Goal: Transaction & Acquisition: Purchase product/service

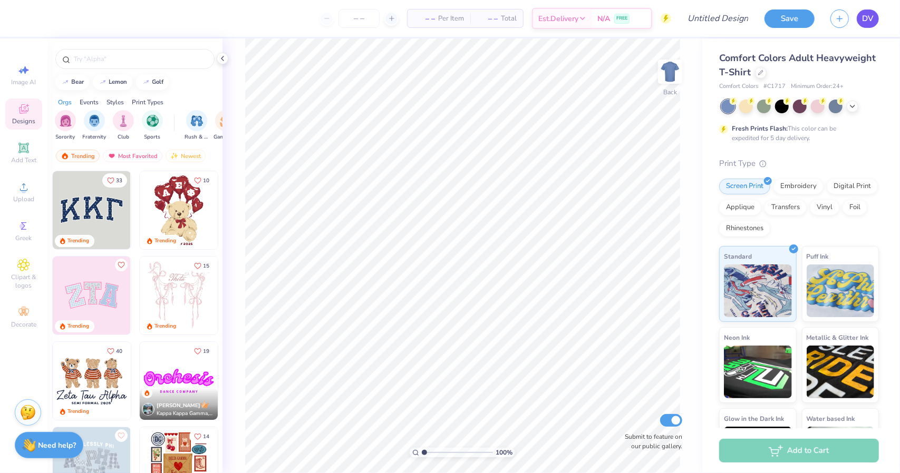
click at [858, 21] on link "DV" at bounding box center [867, 18] width 22 height 18
click at [763, 71] on icon at bounding box center [760, 71] width 5 height 5
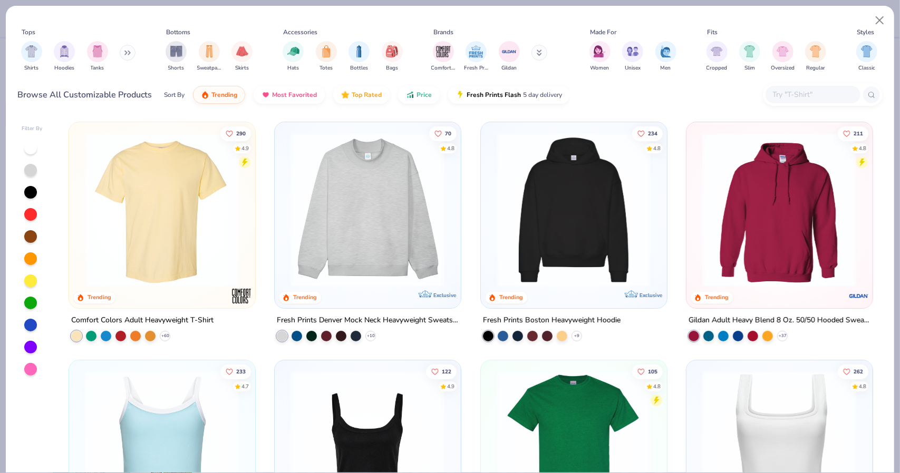
click at [186, 235] on img at bounding box center [162, 210] width 164 height 154
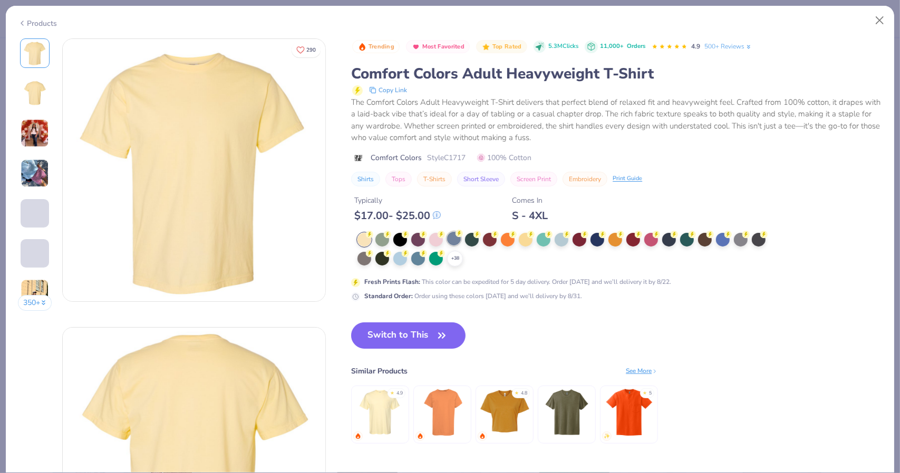
click at [459, 243] on div at bounding box center [454, 239] width 14 height 14
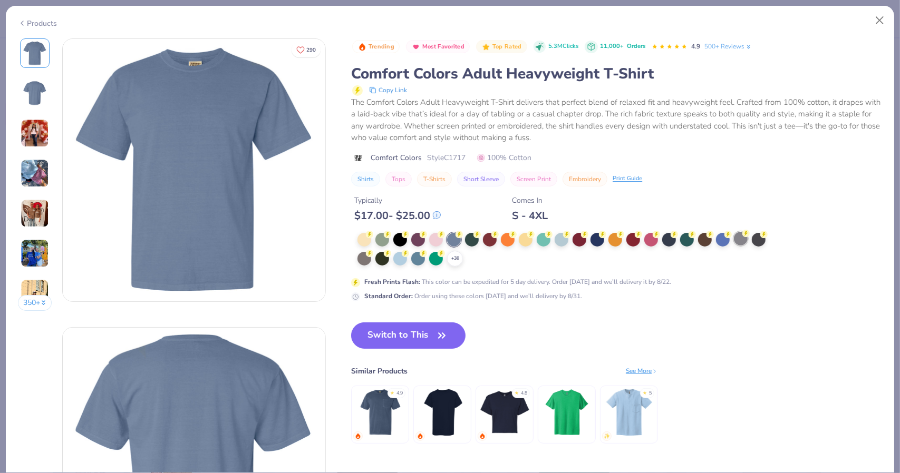
click at [740, 236] on div at bounding box center [741, 239] width 14 height 14
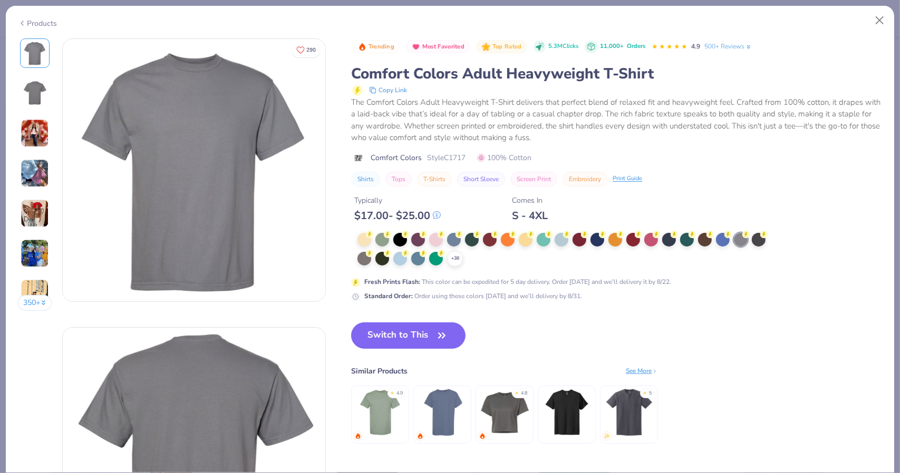
click at [779, 237] on div "Trending Most Favorited Top Rated 5.3M Clicks 11,000+ Orders 4.9 500+ Reviews C…" at bounding box center [616, 169] width 531 height 263
click at [752, 233] on div "+ 38" at bounding box center [564, 250] width 415 height 34
click at [756, 237] on div at bounding box center [759, 239] width 14 height 14
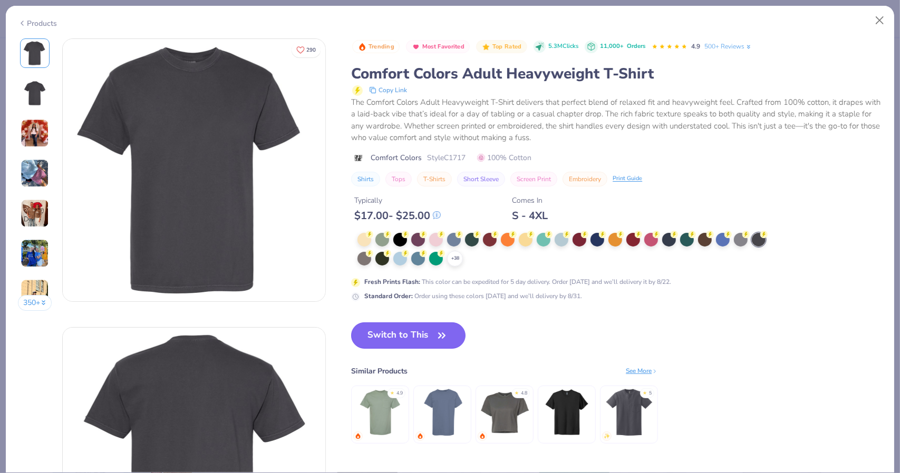
click at [437, 335] on icon "button" at bounding box center [441, 335] width 15 height 15
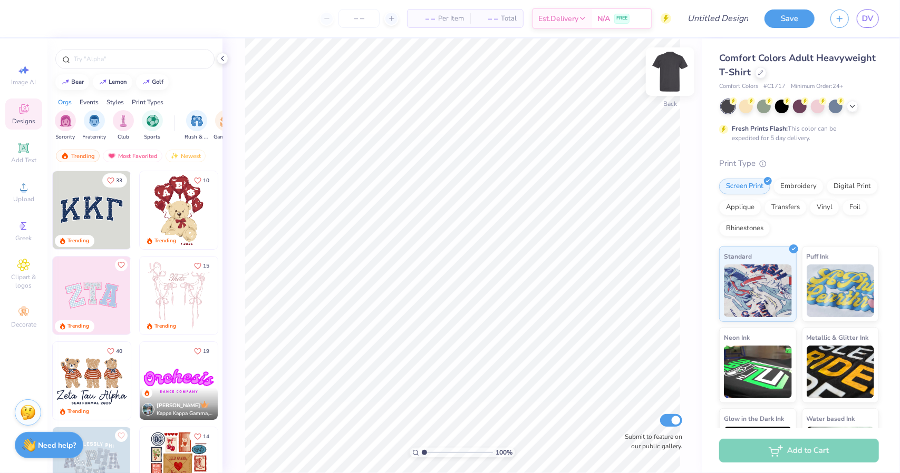
click at [676, 75] on img at bounding box center [670, 72] width 42 height 42
